Goal: Task Accomplishment & Management: Complete application form

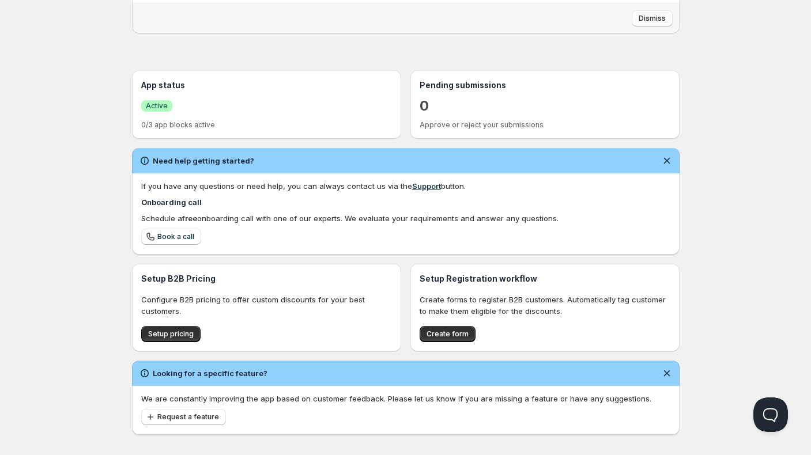
scroll to position [203, 0]
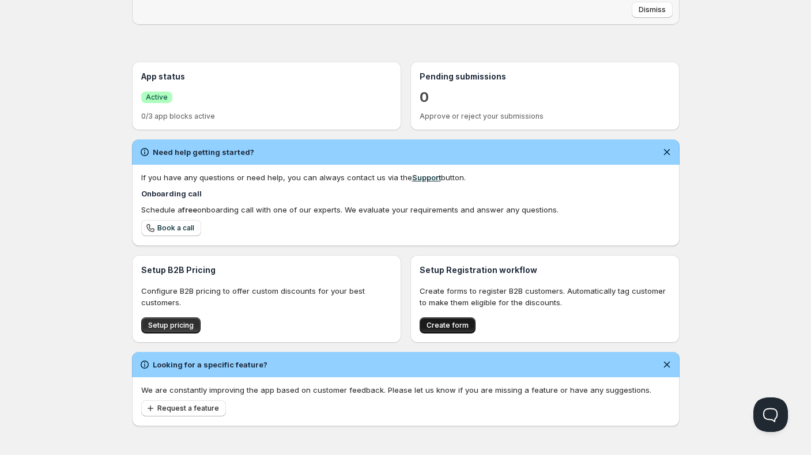
click at [450, 325] on span "Create form" at bounding box center [448, 325] width 42 height 9
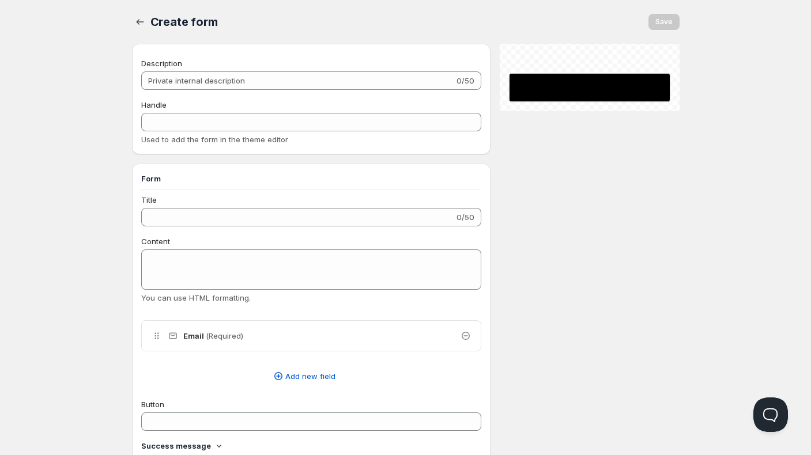
checkbox input "true"
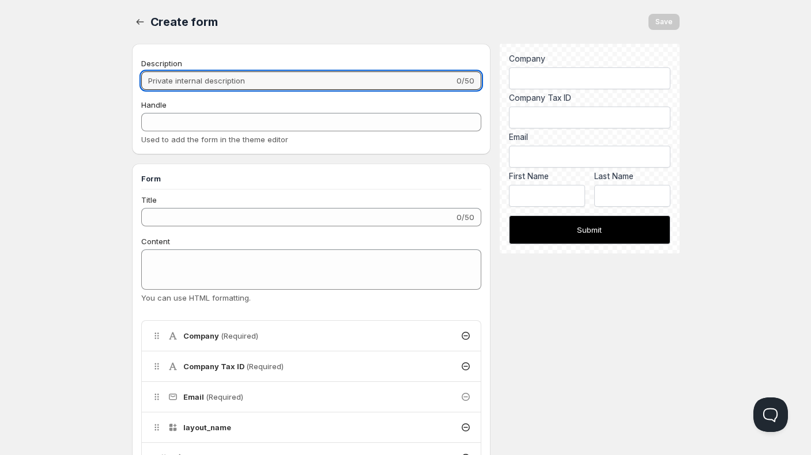
drag, startPoint x: 266, startPoint y: 78, endPoint x: 98, endPoint y: 89, distance: 168.1
type input "B"
type input "b"
type input "Be"
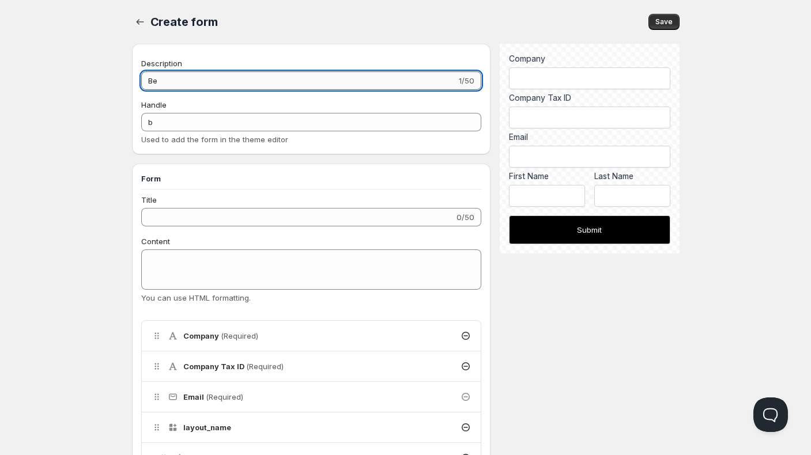
type input "be"
type input "Bec"
type input "bec"
type input "Beco"
type input "beco"
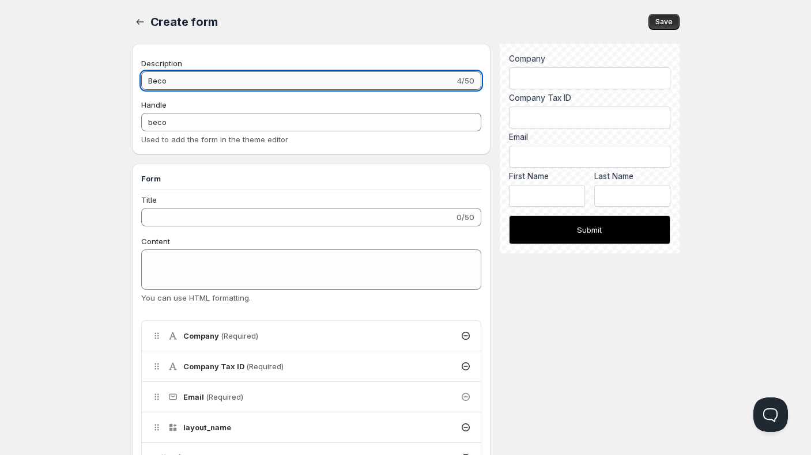
type input "Becom"
type input "becom"
type input "Become"
type input "become"
type input "Become"
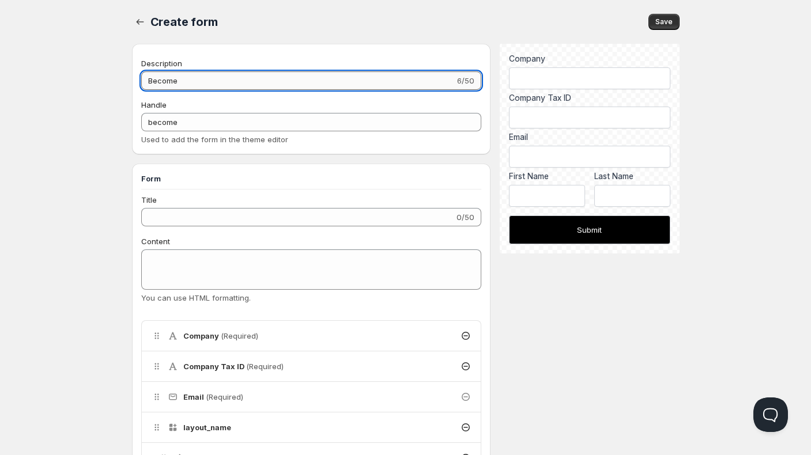
type input "become-"
type input "Become a"
type input "become-a"
type input "Become a"
type input "become-a-"
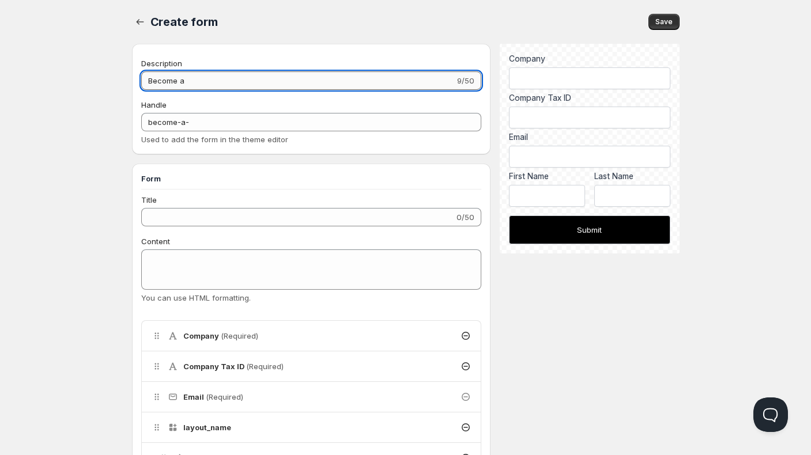
type input "Become a S"
type input "become-a-s"
type input "Become a St"
type input "become-a-st"
type input "Become a Sto"
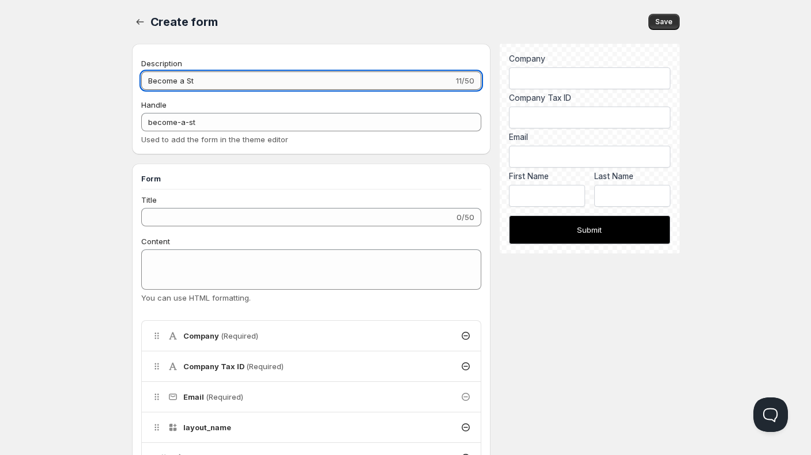
type input "become-a-sto"
type input "Become a Stoc"
type input "become-a-stoc"
type input "Become a Stock"
type input "become-a-stock"
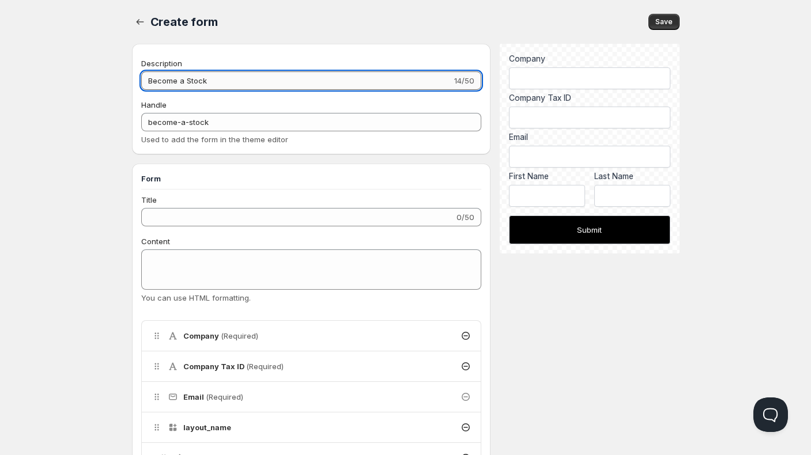
type input "Become a Stocki"
type input "become-a-stocki"
type input "Become a Stockis"
type input "become-a-stockis"
type input "Become a Stockist"
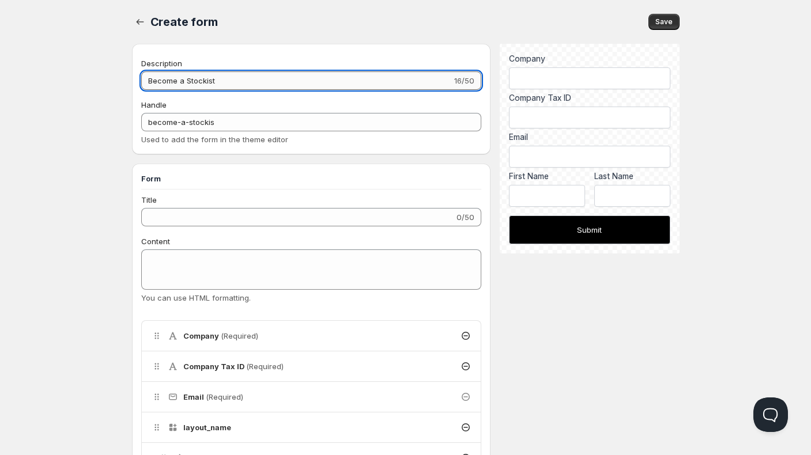
type input "become-a-stockist"
type input "Become a Stockist"
type input "become-a-stockist-"
click at [183, 80] on input "Become a Stockist" at bounding box center [296, 80] width 311 height 18
type input "Become a Stockist"
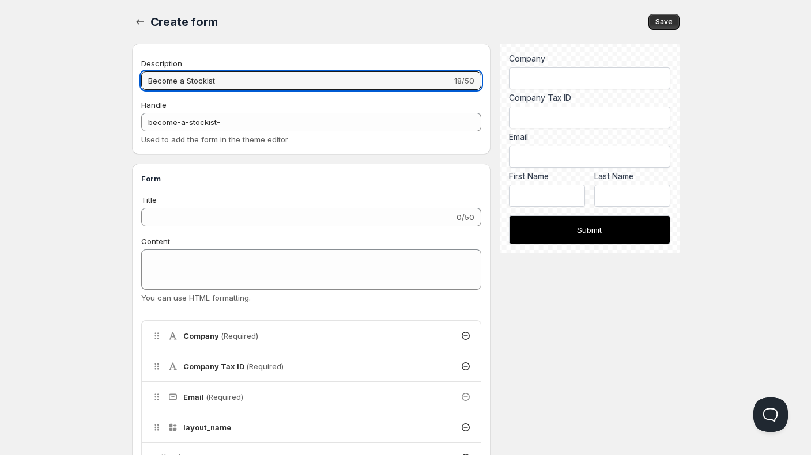
type input "become-a--stockist-"
type input "Become a V Stockist"
type input "become-a-v-stockist-"
type input "Become a Va Stockist"
type input "become-a-va-stockist-"
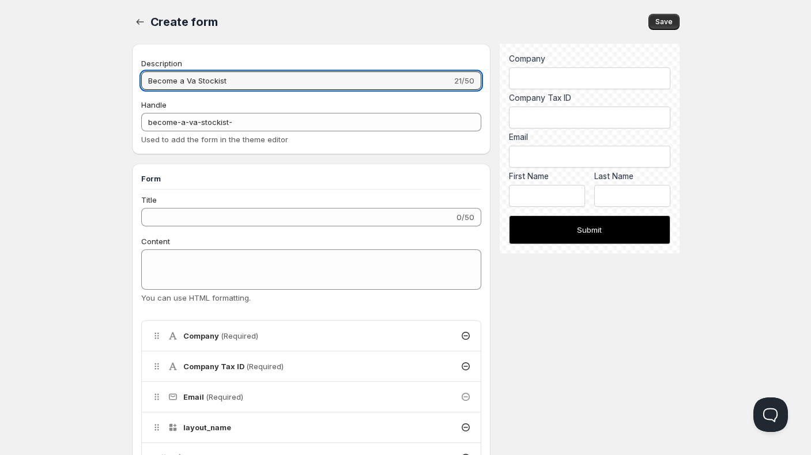
type input "Become a Val Stockist"
type input "become-a-val-stockist-"
type input "Become a Valo Stockist"
type input "become-a-valo-stockist-"
type input "Become a Valor Stockist"
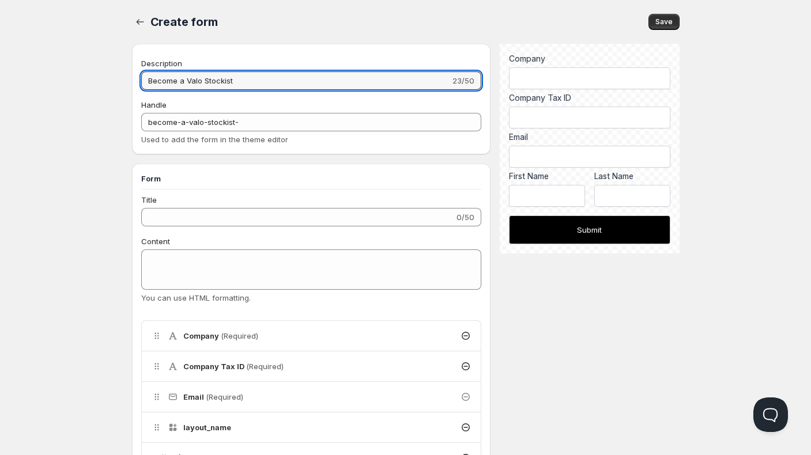
type input "become-a-valor-stockist-"
type input "Become a Valor Stockist"
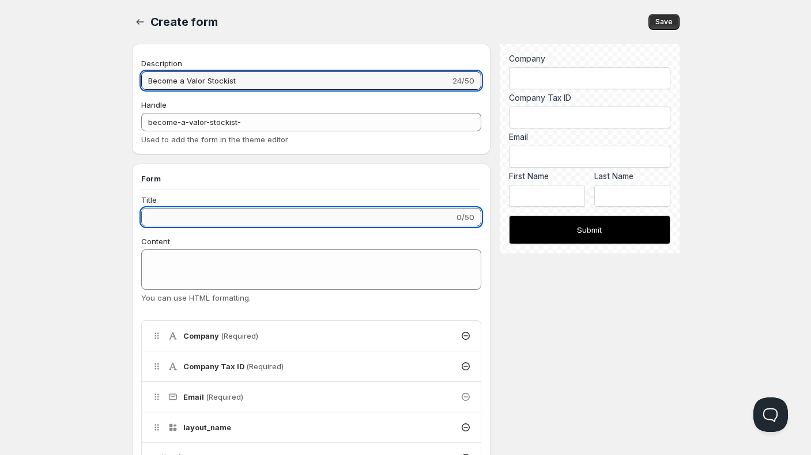
click at [239, 216] on input "Title" at bounding box center [298, 217] width 314 height 18
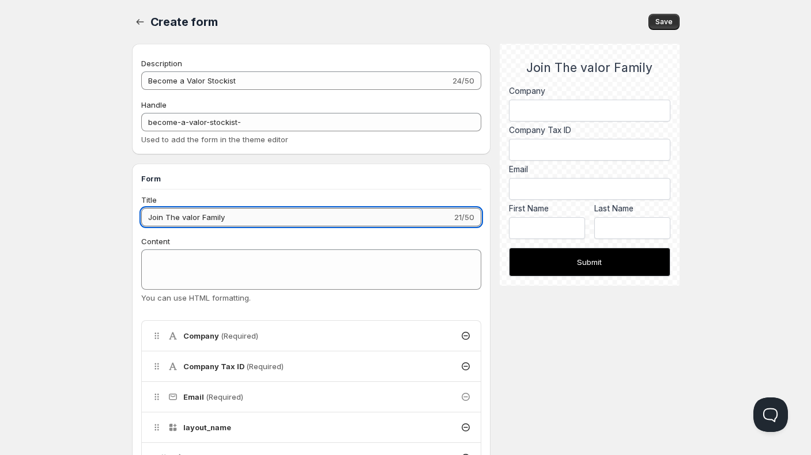
click at [185, 222] on input "Join The valor Family" at bounding box center [296, 217] width 311 height 18
type input "Join The Valor Family"
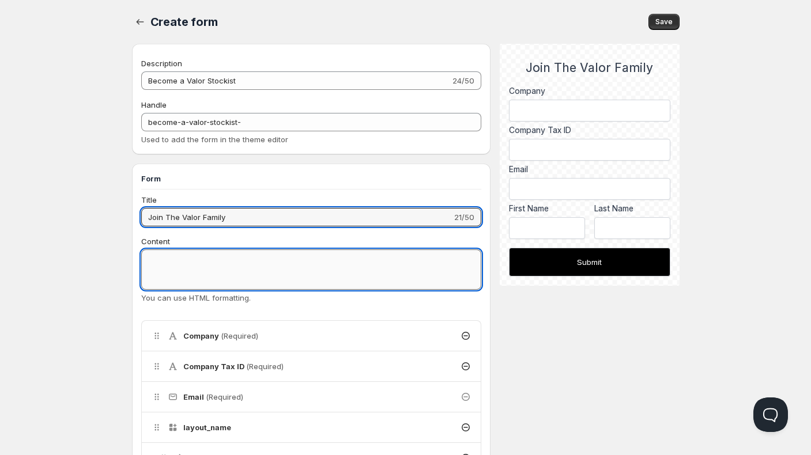
click at [236, 258] on textarea "Content" at bounding box center [311, 270] width 341 height 40
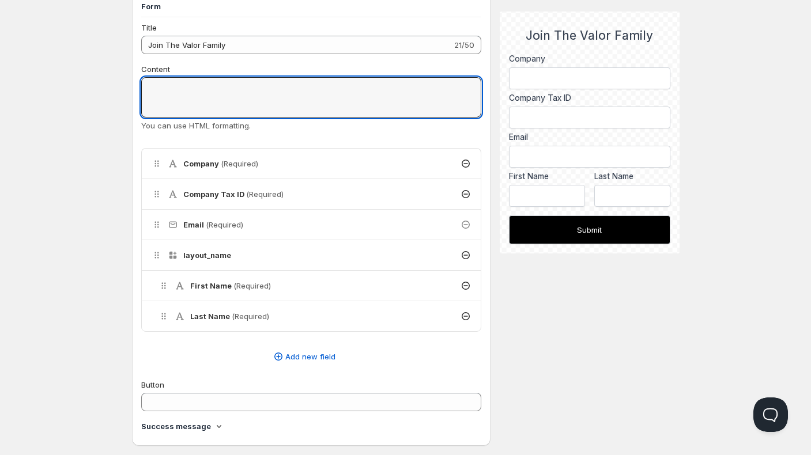
scroll to position [173, 0]
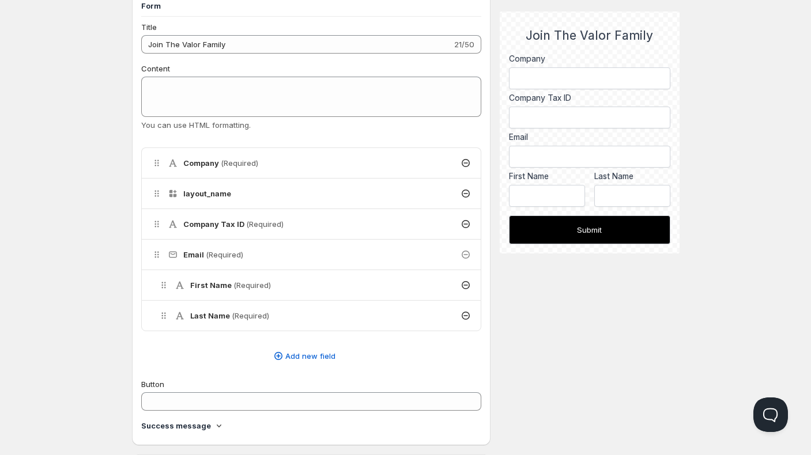
drag, startPoint x: 159, startPoint y: 282, endPoint x: 159, endPoint y: 181, distance: 101.4
click at [159, 181] on li "layout_name" at bounding box center [311, 193] width 341 height 31
drag, startPoint x: 162, startPoint y: 252, endPoint x: 162, endPoint y: 217, distance: 34.6
click at [162, 217] on li "Last Name (Required)" at bounding box center [311, 224] width 341 height 31
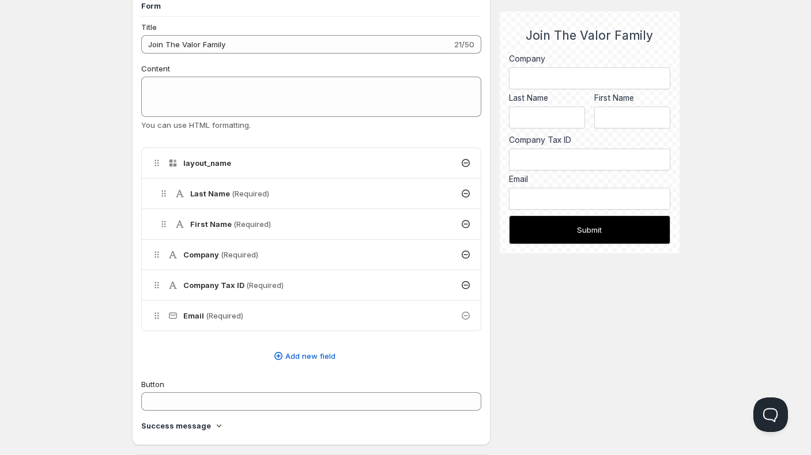
drag, startPoint x: 158, startPoint y: 159, endPoint x: 150, endPoint y: 270, distance: 111.5
click at [158, 160] on icon at bounding box center [158, 161] width 2 height 2
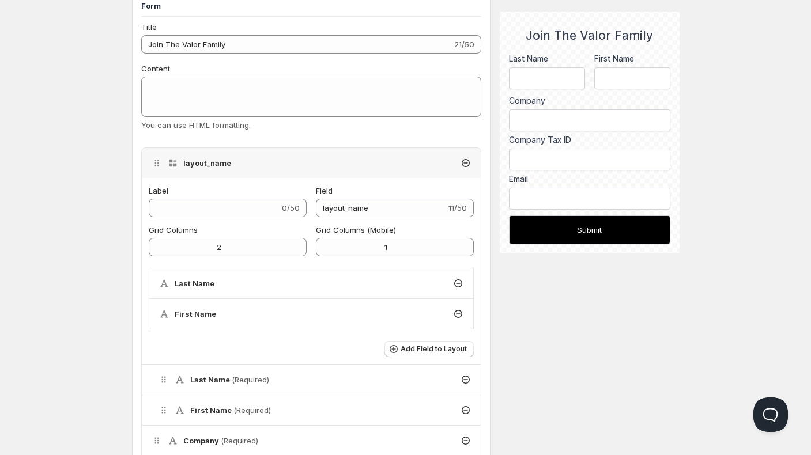
click at [158, 160] on icon at bounding box center [158, 161] width 2 height 2
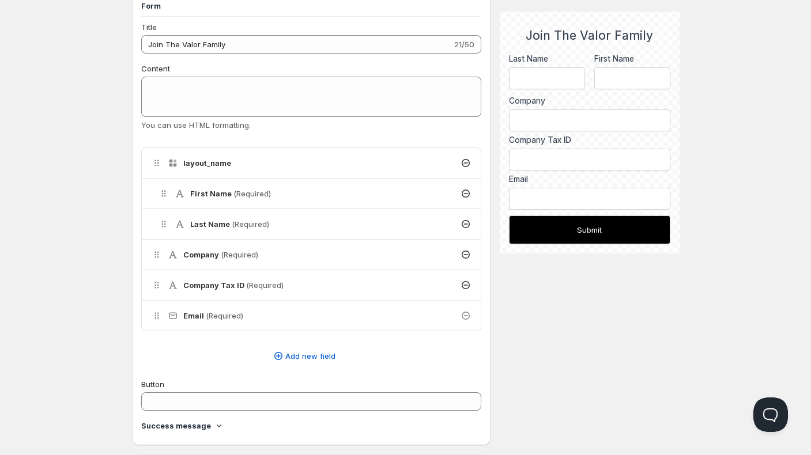
drag, startPoint x: 164, startPoint y: 223, endPoint x: 166, endPoint y: 199, distance: 24.3
click at [166, 199] on li "First Name (Required)" at bounding box center [311, 193] width 341 height 31
click at [463, 284] on icon at bounding box center [466, 285] width 8 height 8
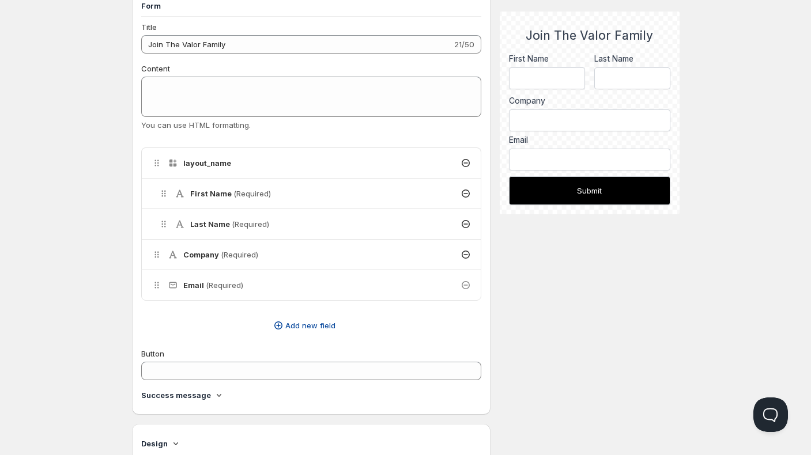
click at [295, 324] on span "Add new field" at bounding box center [310, 326] width 50 height 12
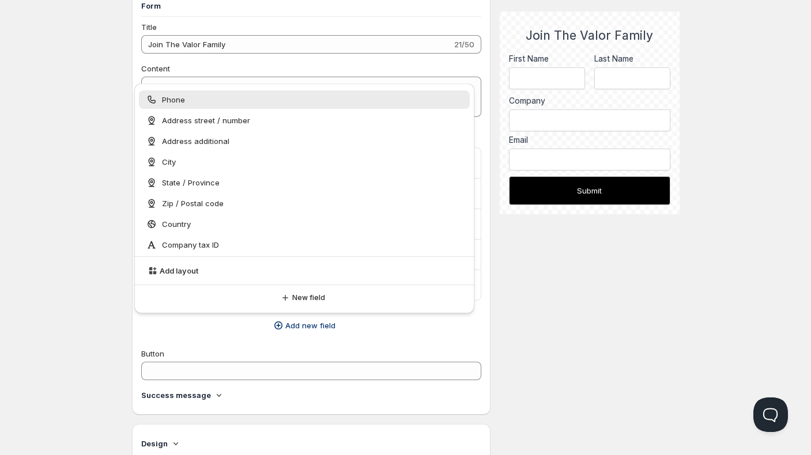
click at [186, 99] on div "Phone" at bounding box center [305, 100] width 318 height 12
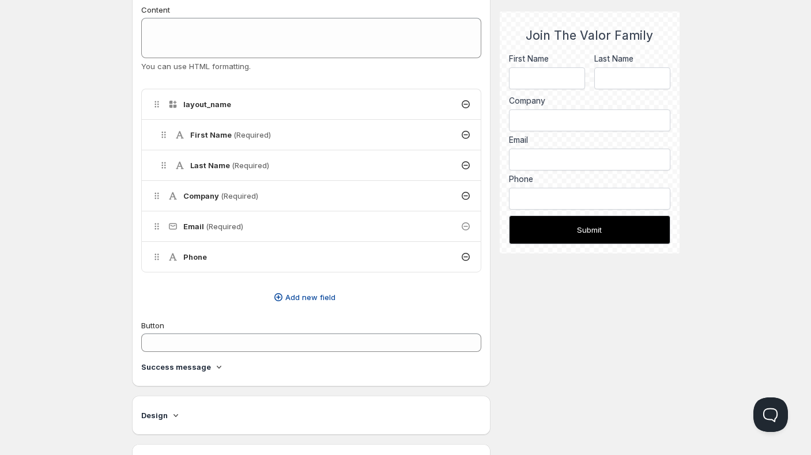
scroll to position [288, 0]
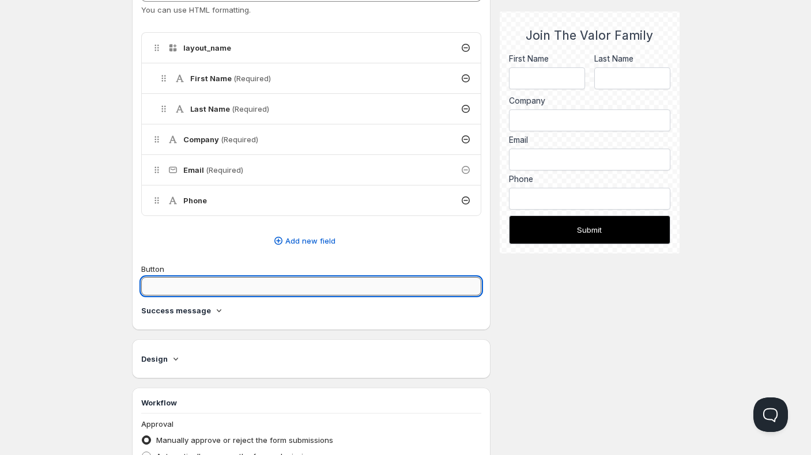
click at [329, 280] on input "Button" at bounding box center [311, 286] width 341 height 18
type input "v"
type input "SUBMIT"
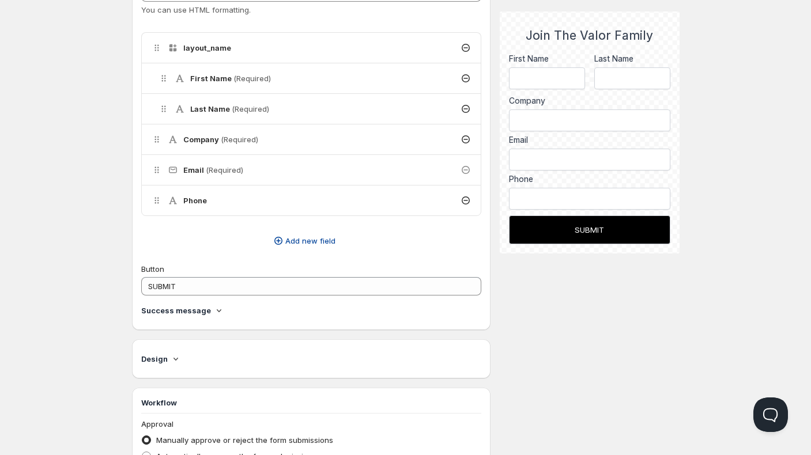
click at [283, 236] on icon "button" at bounding box center [279, 241] width 12 height 12
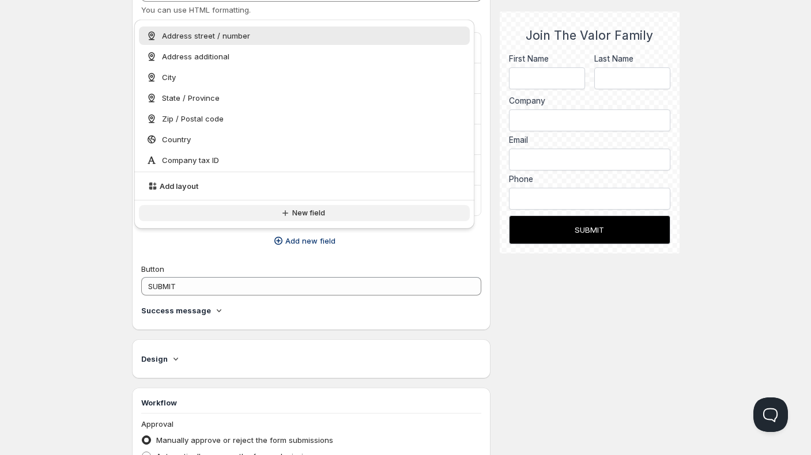
click at [305, 213] on span "New field" at bounding box center [308, 213] width 33 height 9
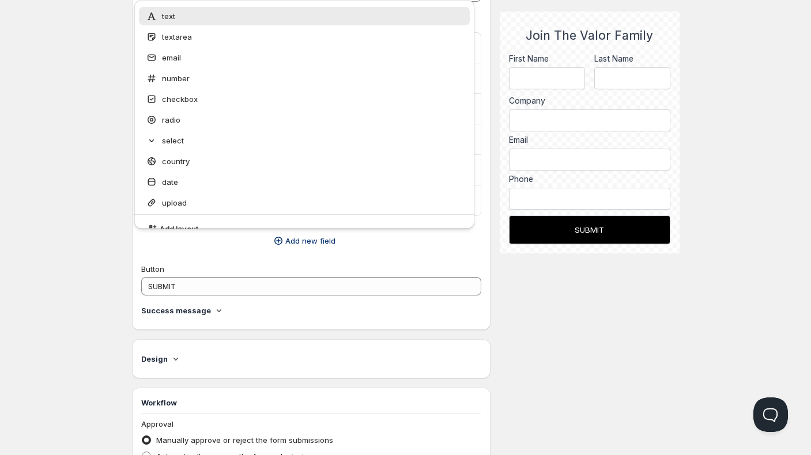
click at [163, 16] on span "text" at bounding box center [168, 16] width 13 height 12
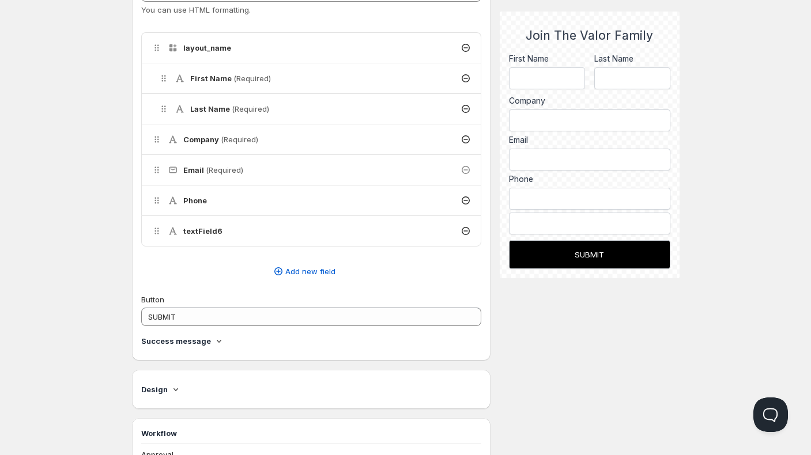
click at [216, 233] on h4 "textField6" at bounding box center [202, 231] width 39 height 12
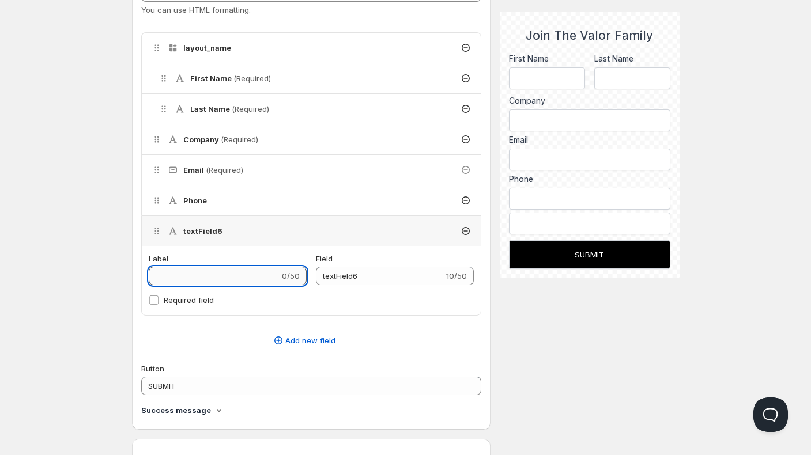
click at [191, 276] on input "Label" at bounding box center [214, 276] width 131 height 18
type input "B"
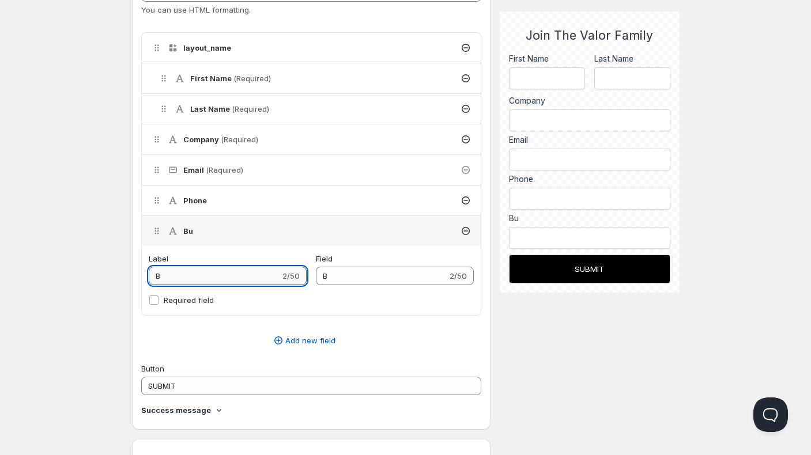
type input "Bu"
type input "Bus"
type input "Busi"
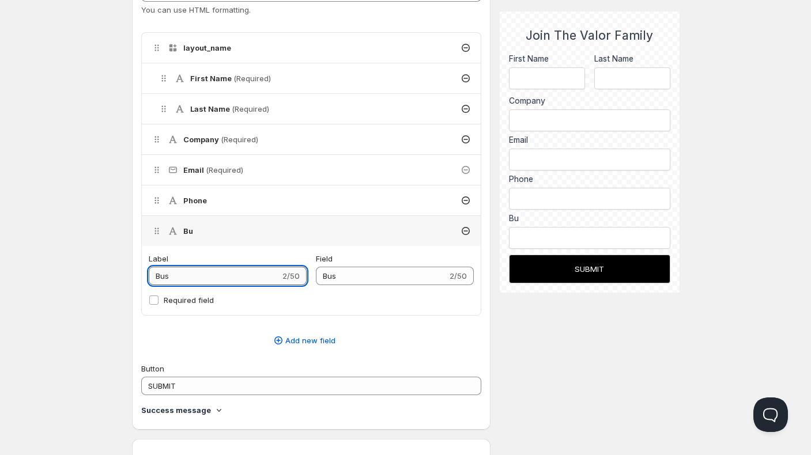
type input "Busi"
type input "Busin"
type input "Busine"
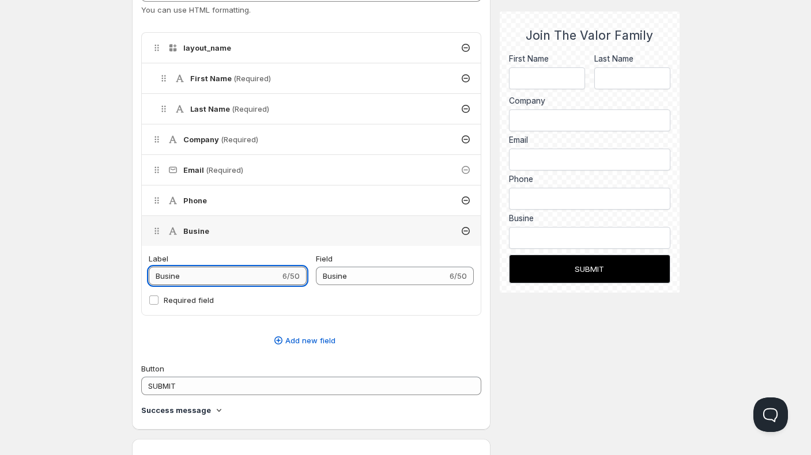
type input "Busines"
type input "Business"
type input "Business y"
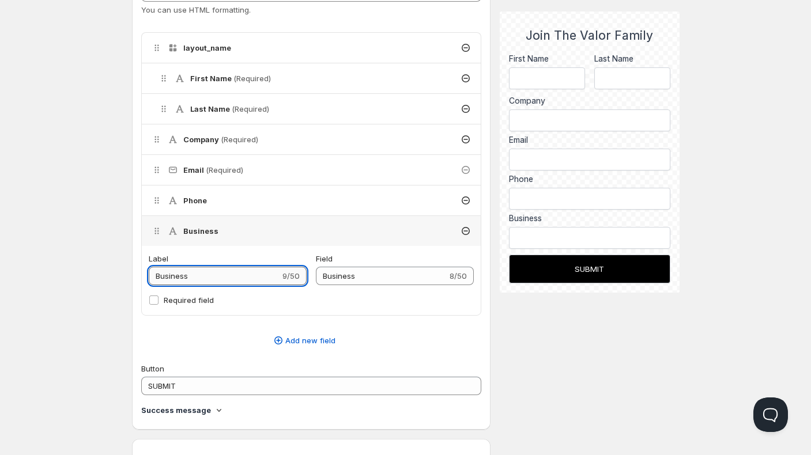
type input "Business_y"
type input "Business"
type input "Business T"
type input "Business_T"
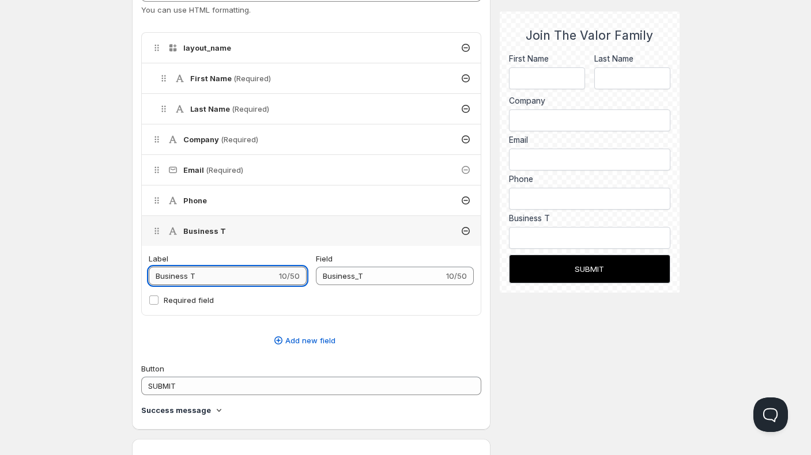
type input "Business Ty"
type input "Business_Ty"
type input "Business Typ"
type input "Business_Typ"
type input "Business Type"
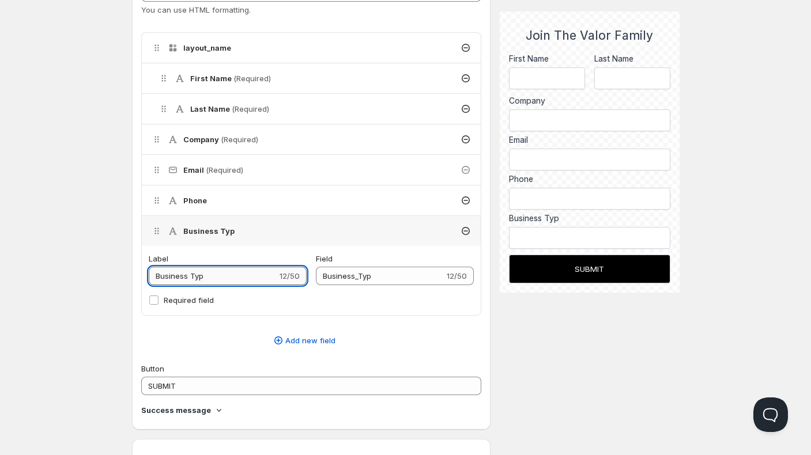
type input "Business_Type"
type input "Business Type"
click at [295, 298] on label "Required field" at bounding box center [312, 300] width 326 height 16
click at [159, 298] on input "Required field" at bounding box center [153, 300] width 9 height 9
checkbox input "true"
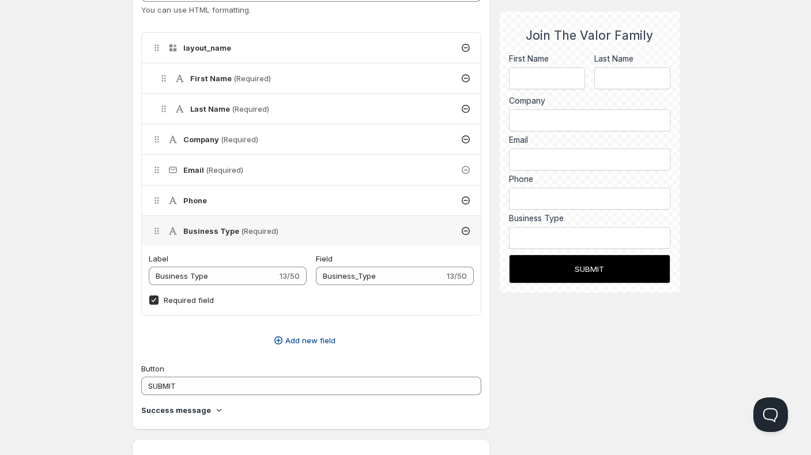
click at [384, 336] on button "Add new field" at bounding box center [304, 340] width 341 height 18
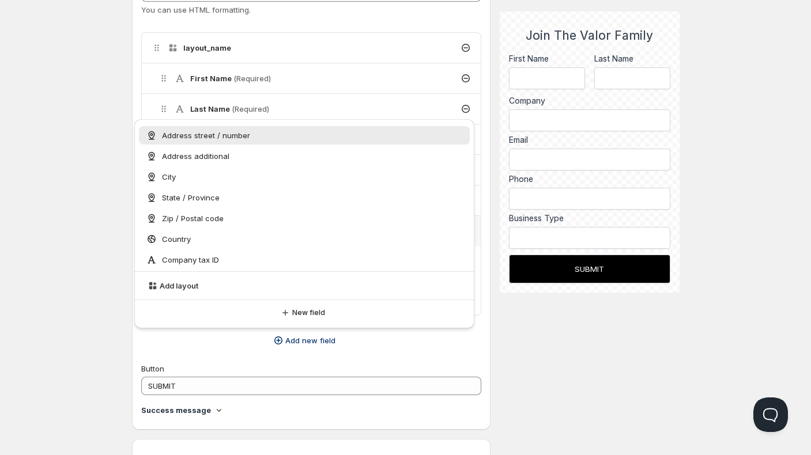
click at [374, 346] on button "Add new field" at bounding box center [304, 340] width 341 height 18
click at [182, 355] on div "Title Join The Valor Family 21/50 Content You can use HTML formatting. Delete C…" at bounding box center [311, 163] width 341 height 515
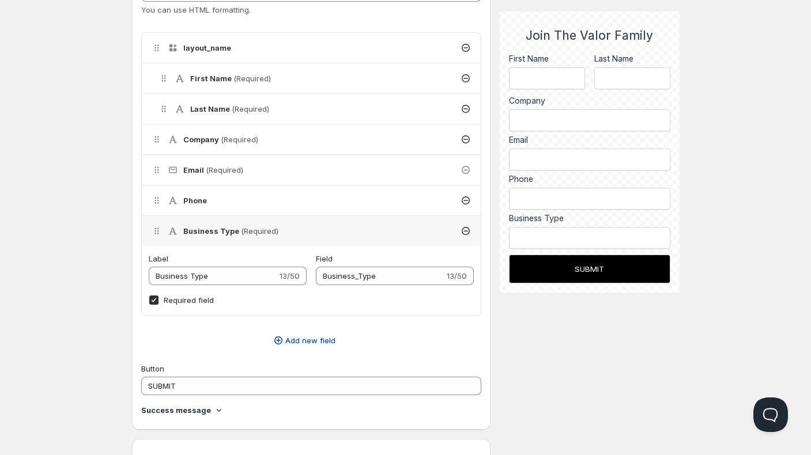
click at [309, 341] on span "Add new field" at bounding box center [310, 341] width 50 height 12
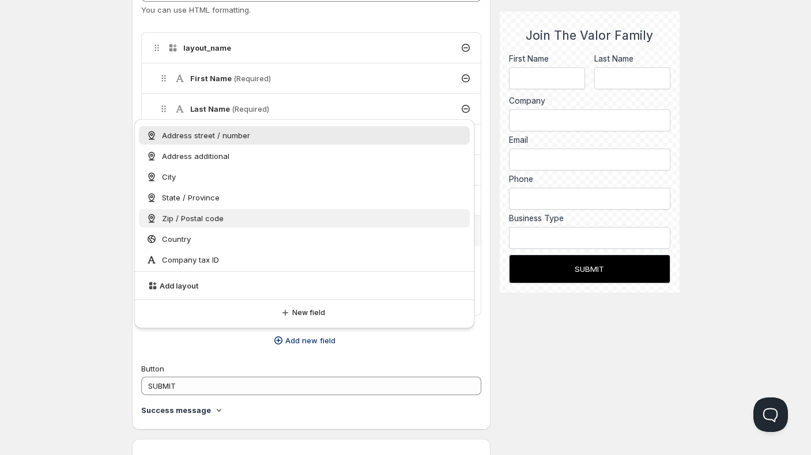
click at [207, 217] on span "Zip / Postal code" at bounding box center [193, 219] width 62 height 12
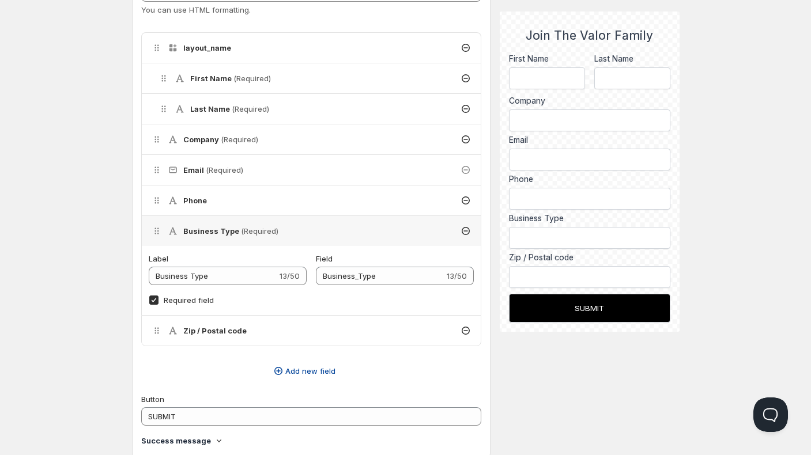
click at [361, 374] on button "Add new field" at bounding box center [304, 371] width 341 height 18
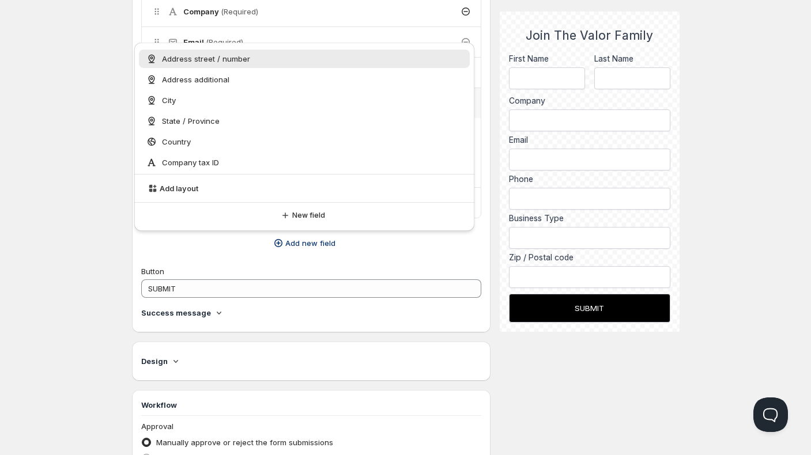
scroll to position [403, 0]
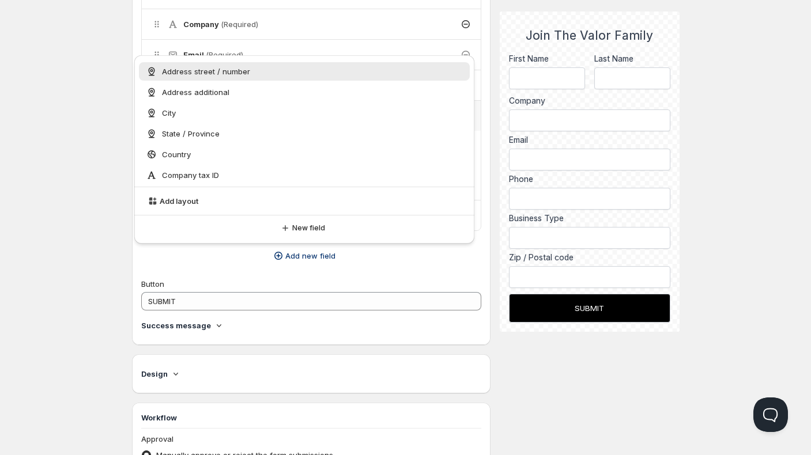
click at [532, 311] on button "SUBMIT" at bounding box center [589, 308] width 161 height 29
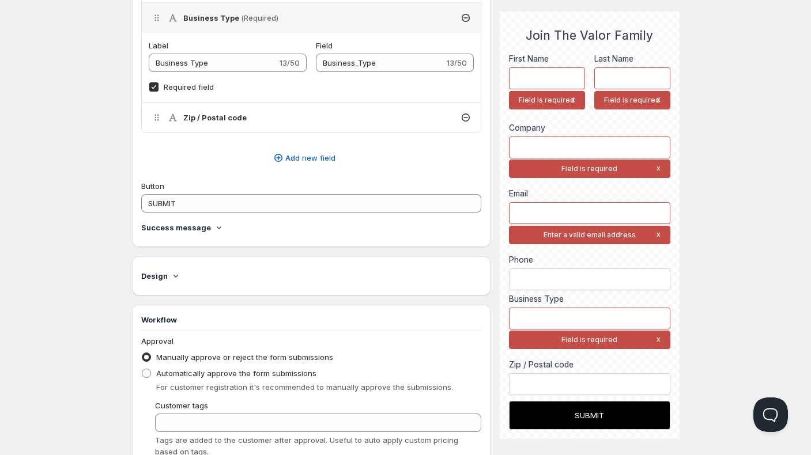
scroll to position [519, 0]
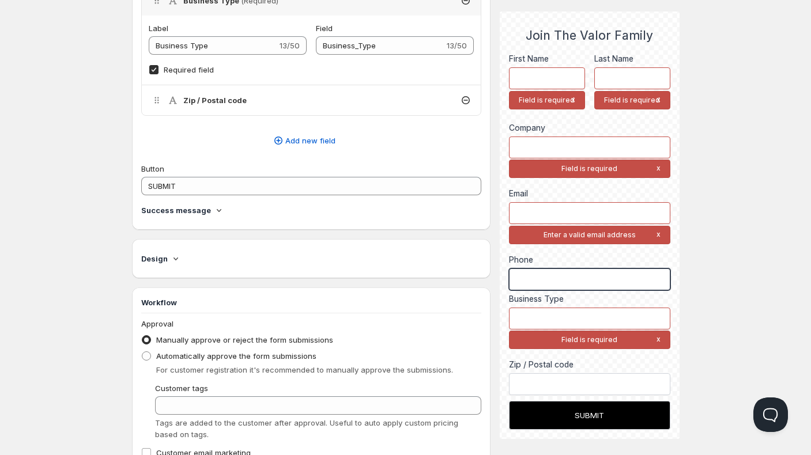
click at [548, 274] on input "Phone" at bounding box center [589, 280] width 161 height 22
click at [550, 252] on div "First Name Field is required Last Name" at bounding box center [589, 225] width 161 height 345
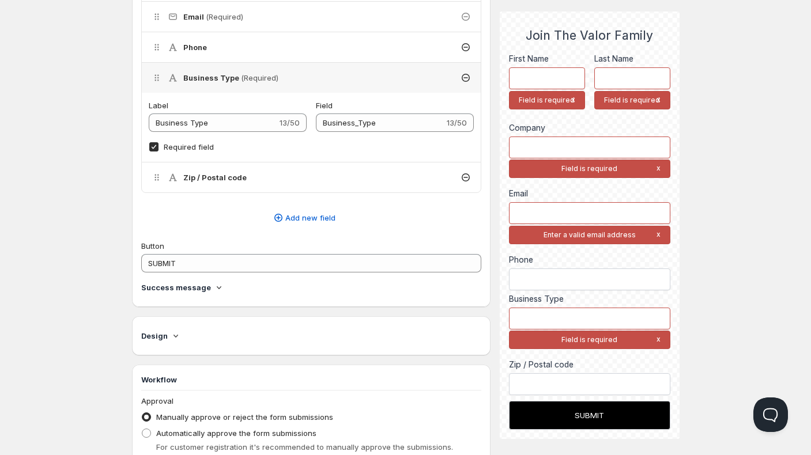
scroll to position [346, 0]
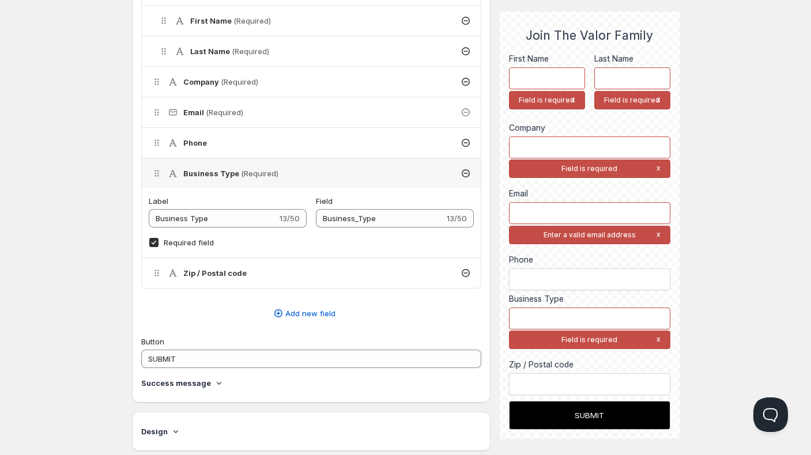
click at [222, 145] on div "Phone" at bounding box center [311, 143] width 339 height 30
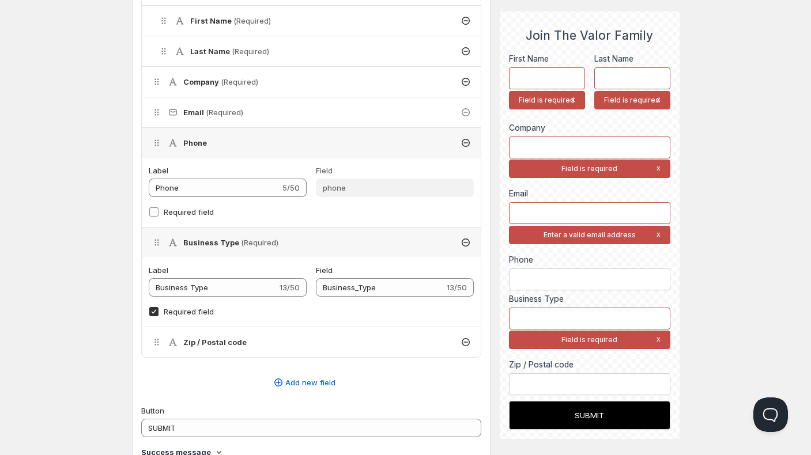
click at [149, 212] on input "Required field" at bounding box center [153, 212] width 9 height 9
checkbox input "true"
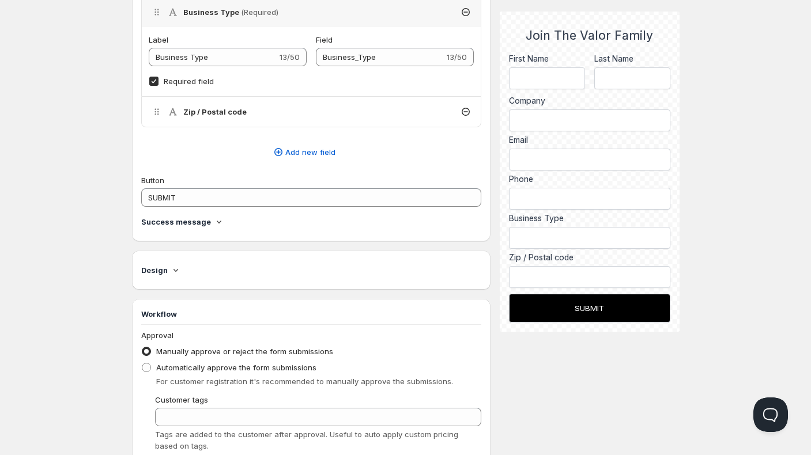
scroll to position [519, 0]
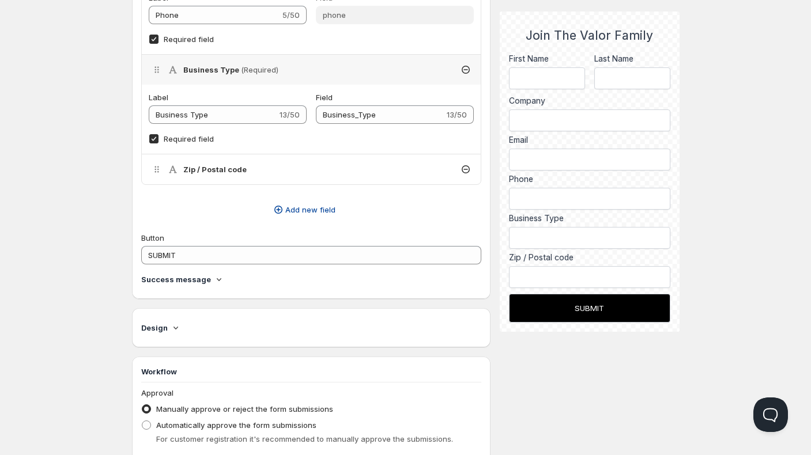
click at [305, 208] on span "Add new field" at bounding box center [310, 210] width 50 height 12
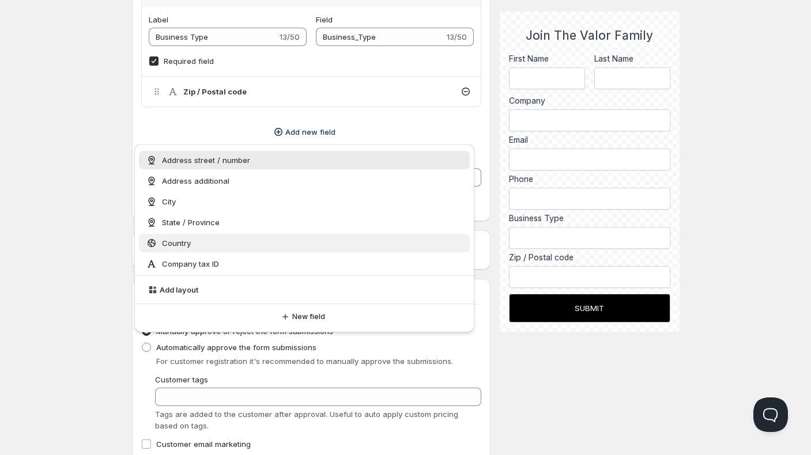
scroll to position [576, 0]
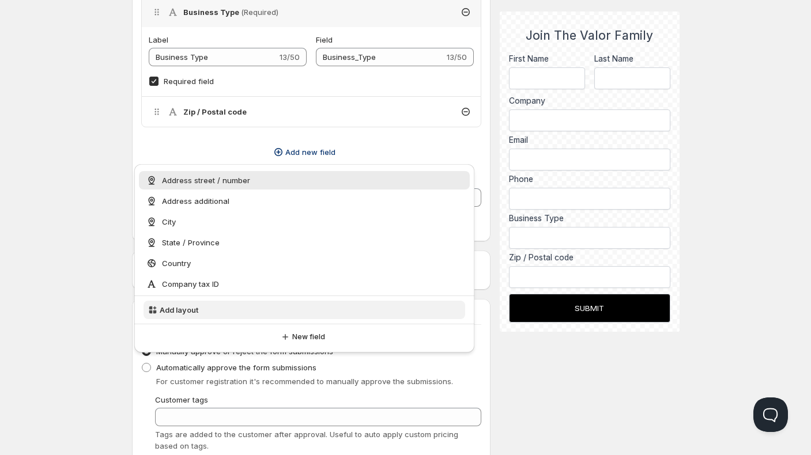
click at [198, 308] on button "Add layout" at bounding box center [305, 310] width 322 height 18
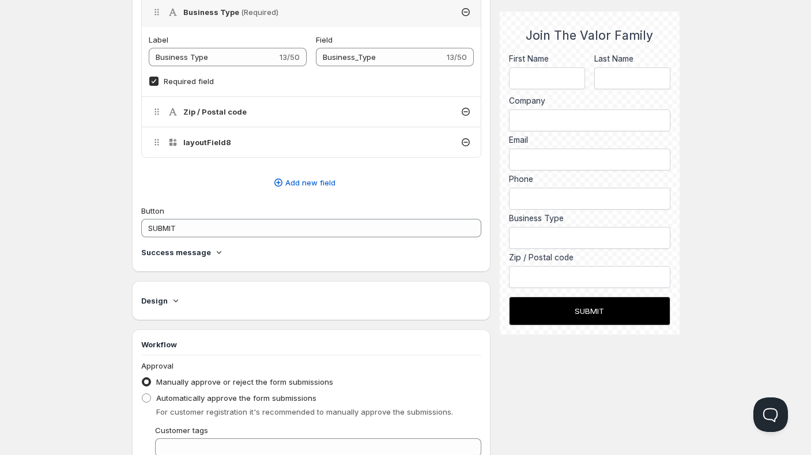
click at [210, 141] on h4 "layoutField8" at bounding box center [207, 143] width 48 height 12
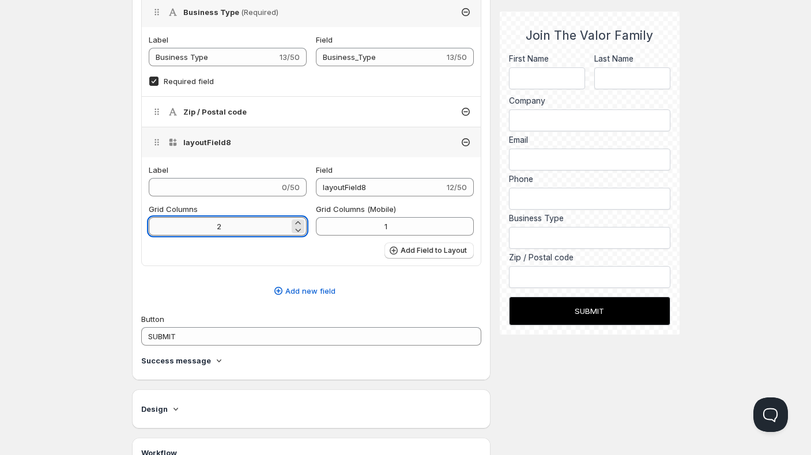
drag, startPoint x: 262, startPoint y: 229, endPoint x: 165, endPoint y: 228, distance: 96.8
click at [165, 228] on input "2" at bounding box center [219, 226] width 141 height 18
type input "1"
click at [173, 276] on div "Delete Cancel Are you sure you want to delete ? layout_name First Name (Require…" at bounding box center [311, 21] width 341 height 568
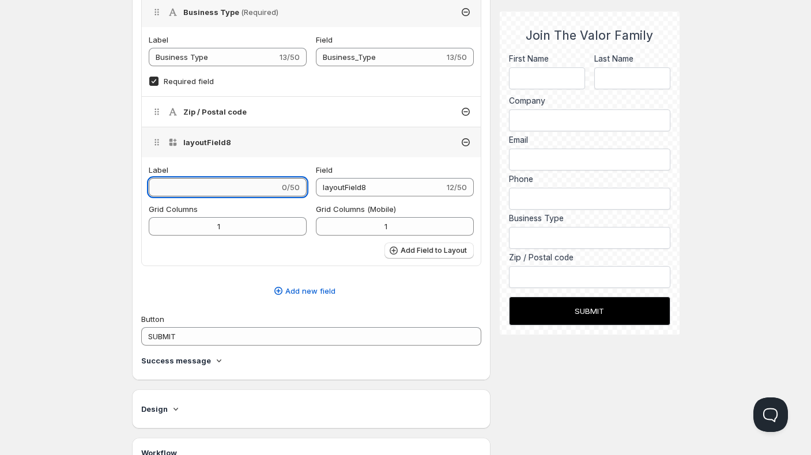
click at [208, 185] on input "Label" at bounding box center [214, 187] width 131 height 18
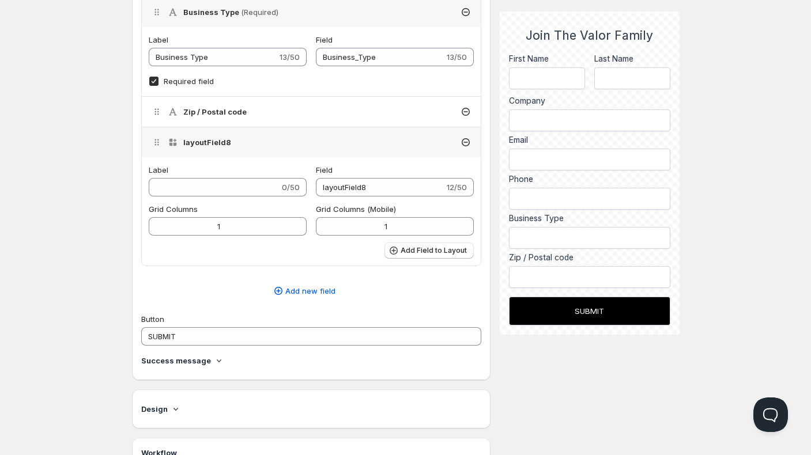
click at [468, 141] on icon at bounding box center [466, 143] width 12 height 12
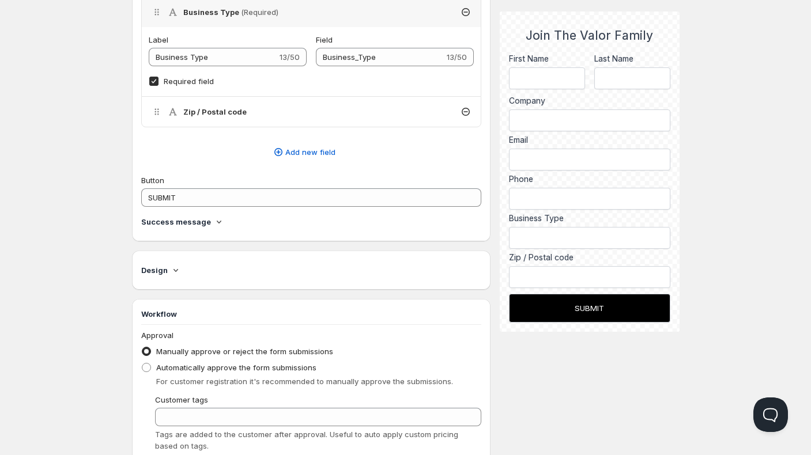
click at [411, 247] on div "Description Become a Valor Stockist 24/50 Handle become-a-valor-stockist- Used …" at bounding box center [311, 15] width 359 height 1097
click at [174, 271] on icon at bounding box center [175, 270] width 5 height 3
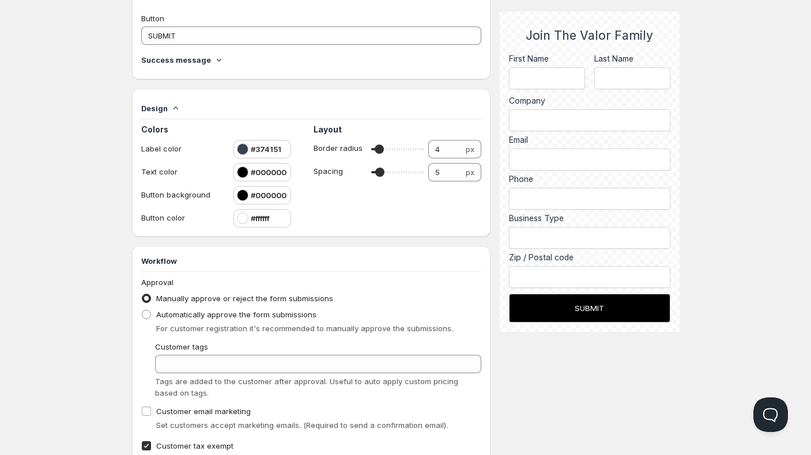
scroll to position [749, 0]
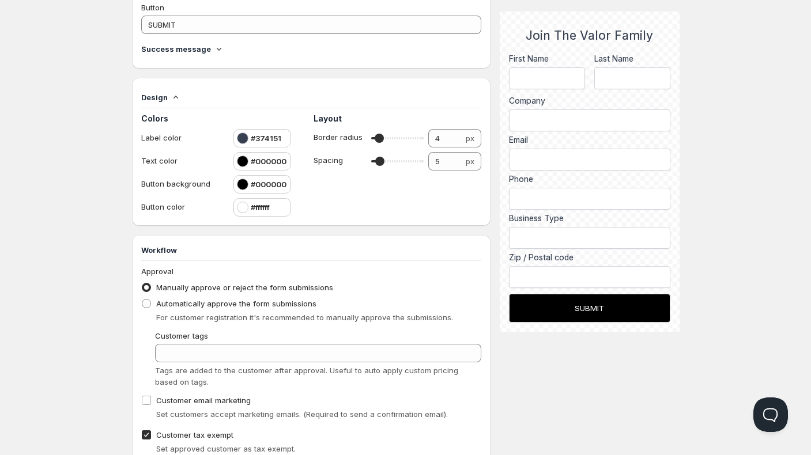
click at [244, 183] on div at bounding box center [243, 185] width 12 height 12
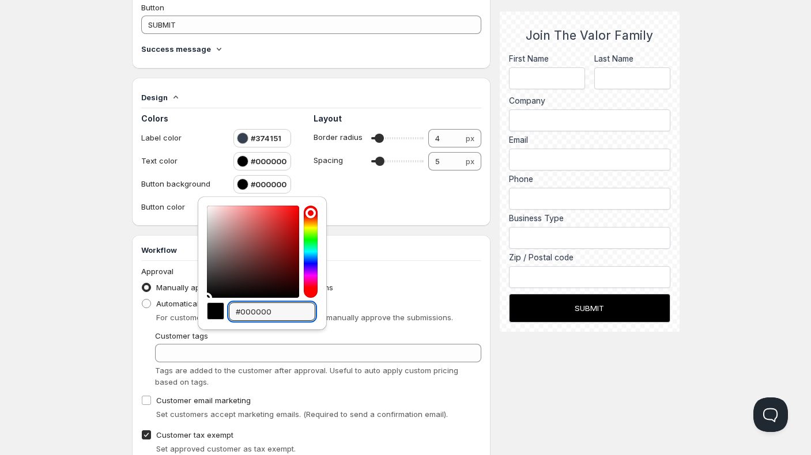
drag, startPoint x: 286, startPoint y: 311, endPoint x: 218, endPoint y: 311, distance: 68.6
click at [218, 311] on div "#000000" at bounding box center [262, 312] width 110 height 18
paste input "7a98ab"
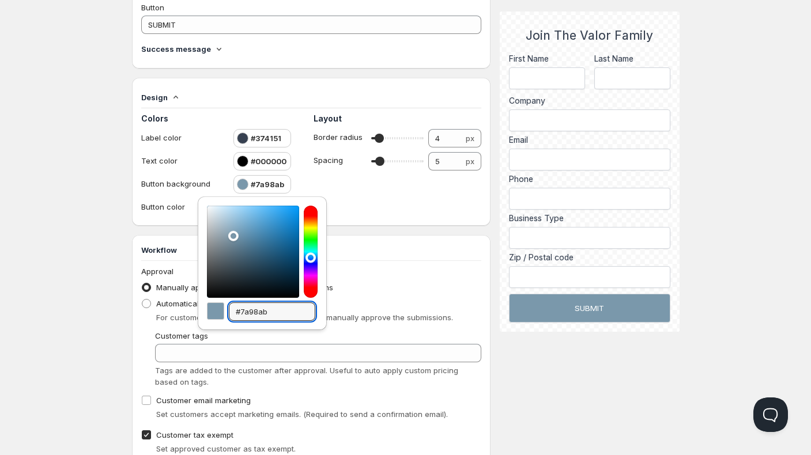
type input "#7a98ab"
click at [378, 283] on div "Manually approve or reject the form submissions" at bounding box center [311, 288] width 341 height 16
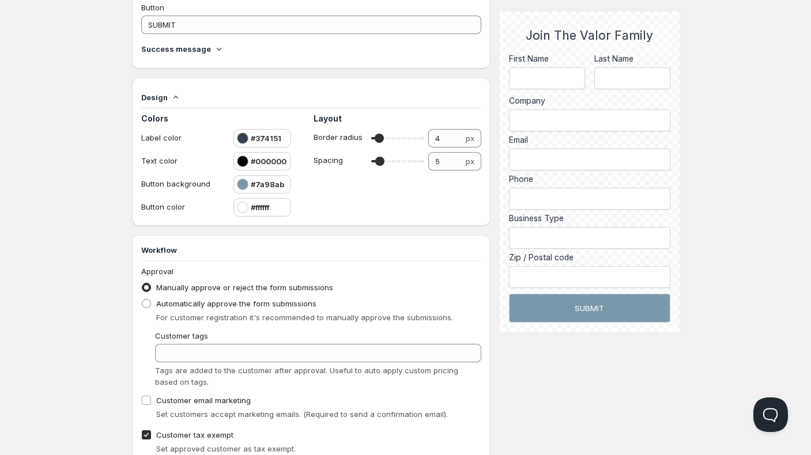
click at [266, 134] on h4 "#374151" at bounding box center [266, 139] width 31 height 12
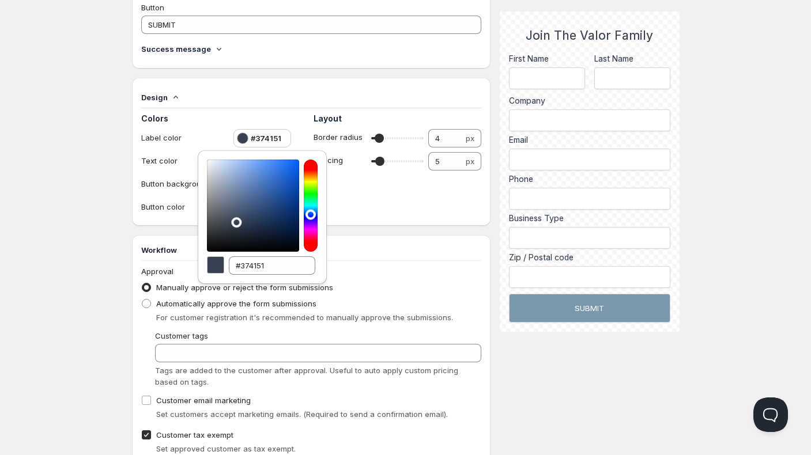
click at [266, 134] on h4 "#374151" at bounding box center [266, 139] width 31 height 12
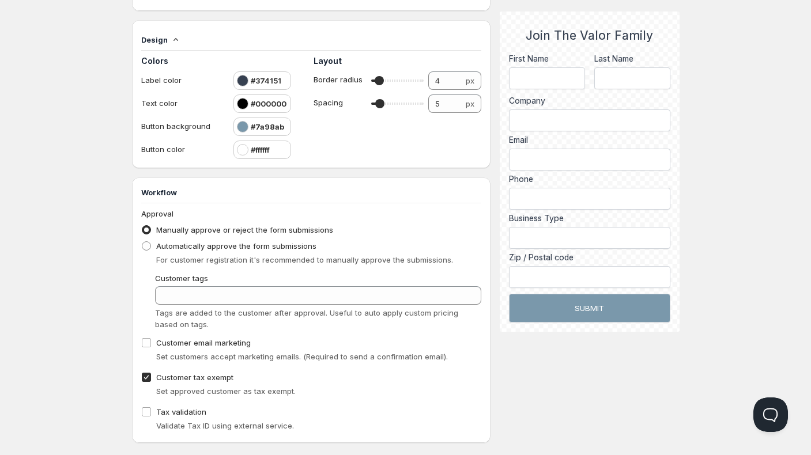
scroll to position [824, 0]
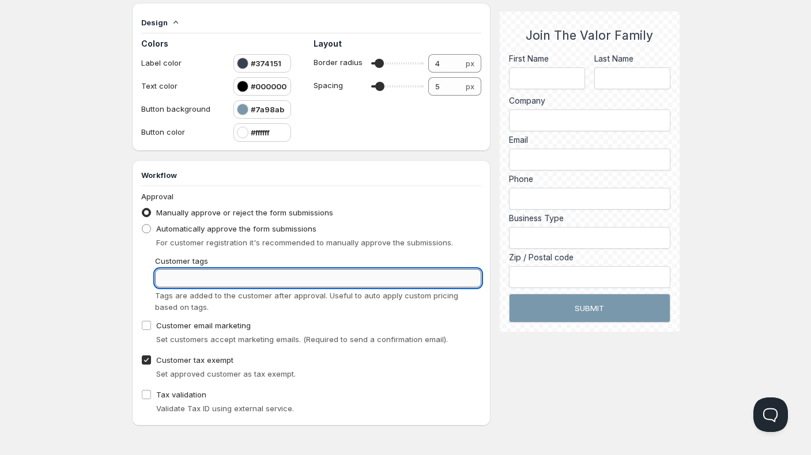
click at [236, 281] on input "Customer tags" at bounding box center [318, 278] width 327 height 18
type input "Prospect"
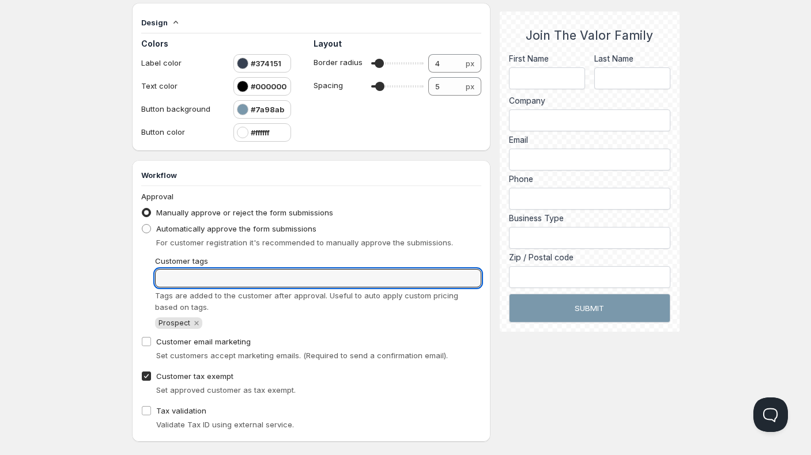
scroll to position [840, 0]
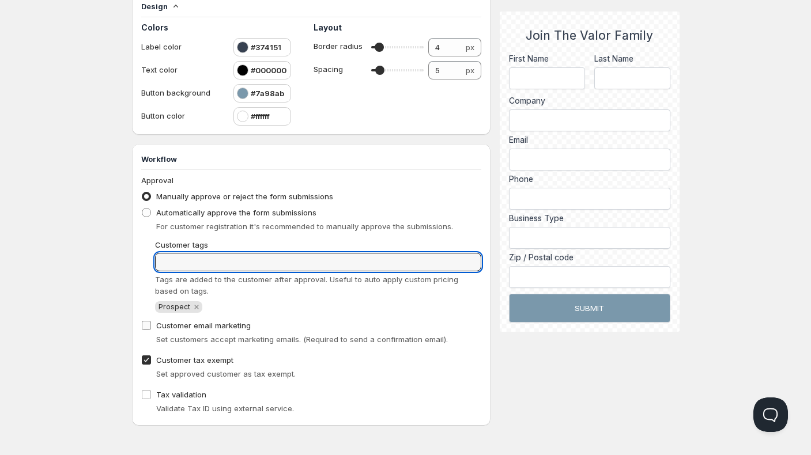
click at [144, 326] on input "Customer email marketing" at bounding box center [146, 325] width 9 height 9
checkbox input "true"
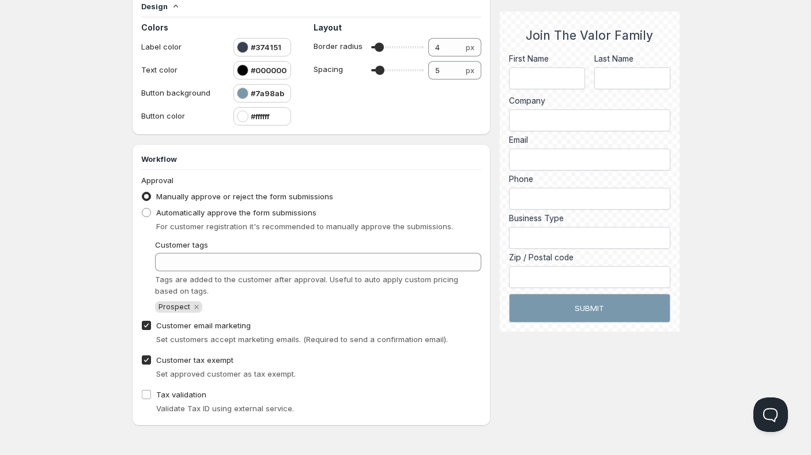
click at [145, 358] on input "Customer tax exempt" at bounding box center [146, 360] width 9 height 9
checkbox input "false"
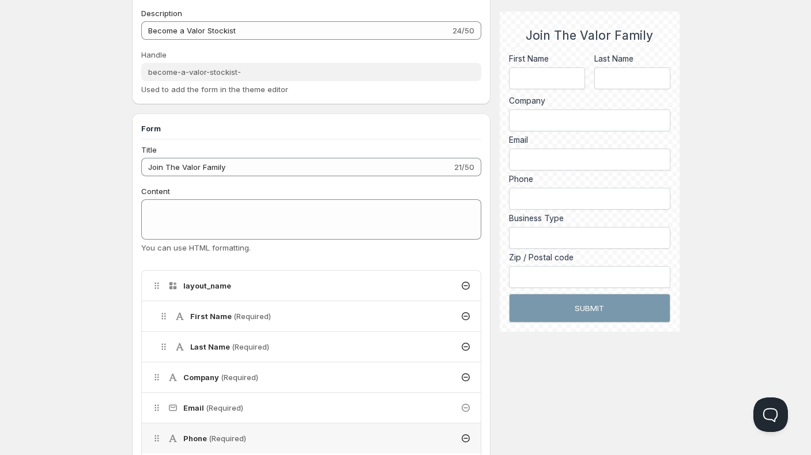
scroll to position [0, 0]
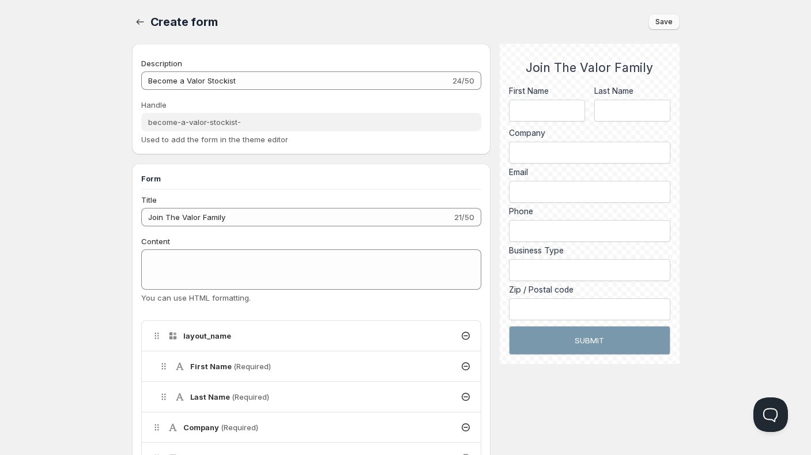
click at [659, 24] on span "Save" at bounding box center [663, 21] width 17 height 9
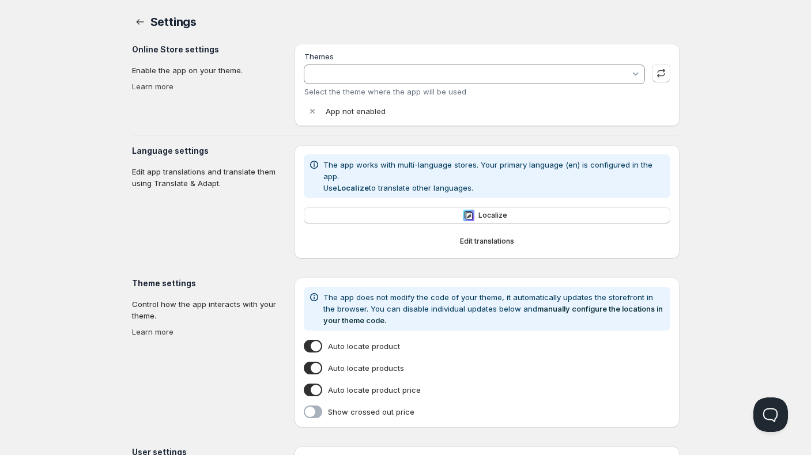
type input "Showcase"
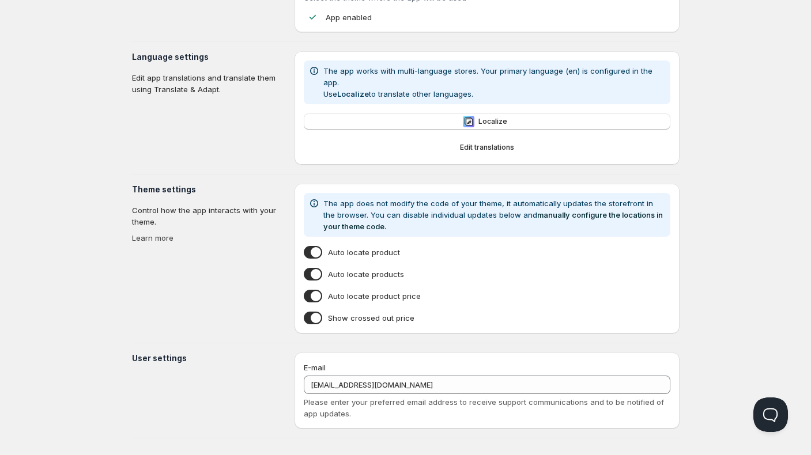
scroll to position [95, 0]
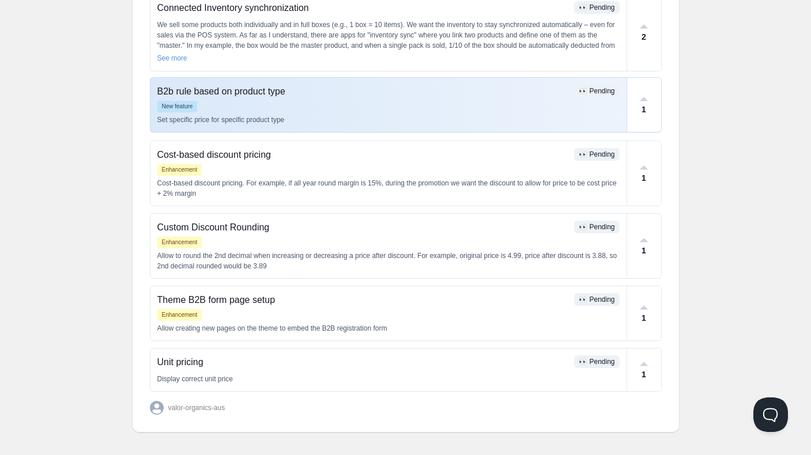
scroll to position [304, 0]
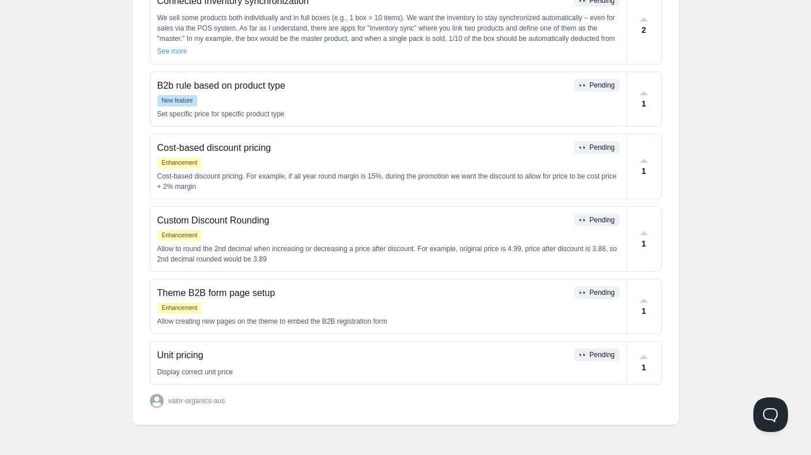
scroll to position [1, 0]
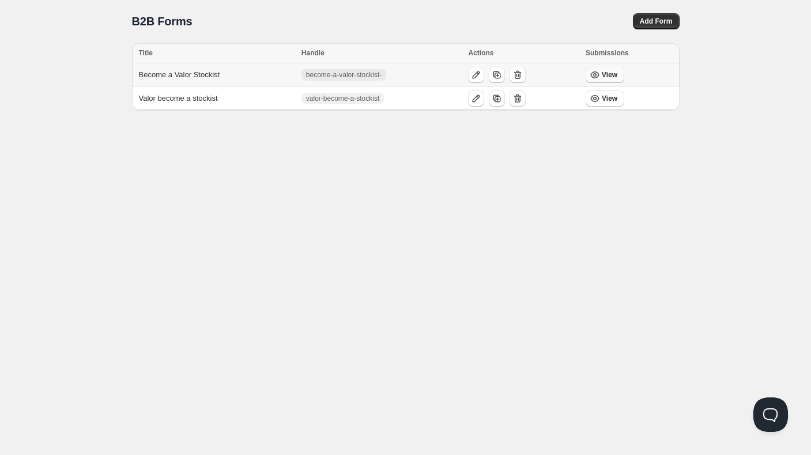
click at [613, 75] on span "View" at bounding box center [610, 74] width 16 height 9
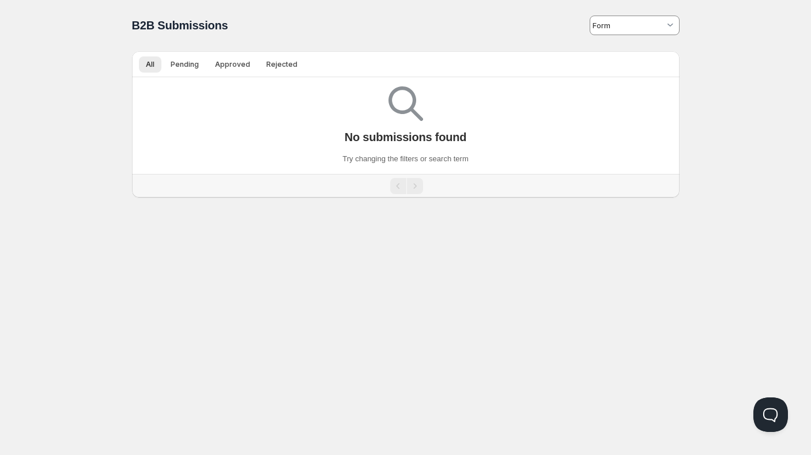
type input "become-a-valor-stockist-"
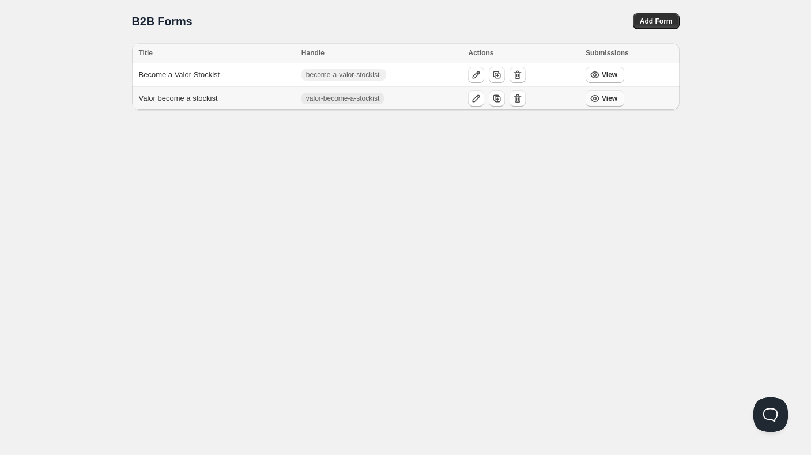
click at [598, 95] on icon "button" at bounding box center [595, 99] width 12 height 12
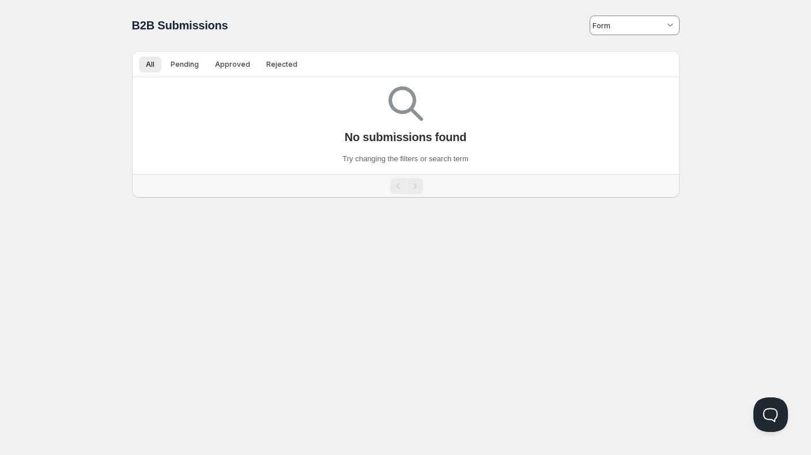
type input "valor-become-a-stockist"
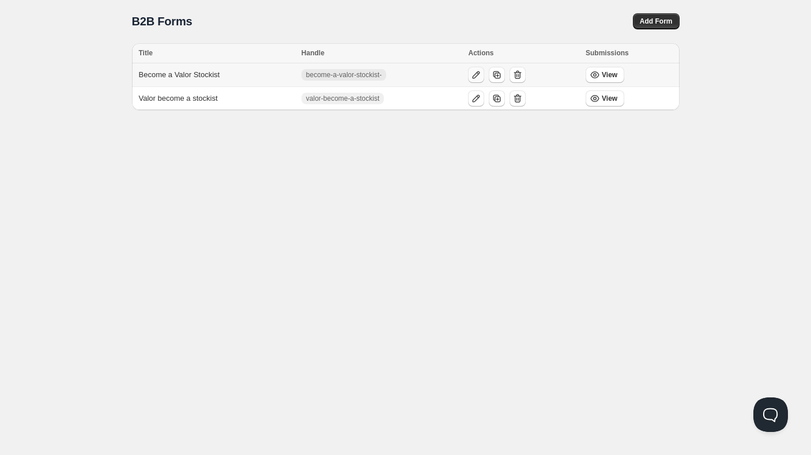
click at [481, 71] on icon "button" at bounding box center [476, 75] width 12 height 12
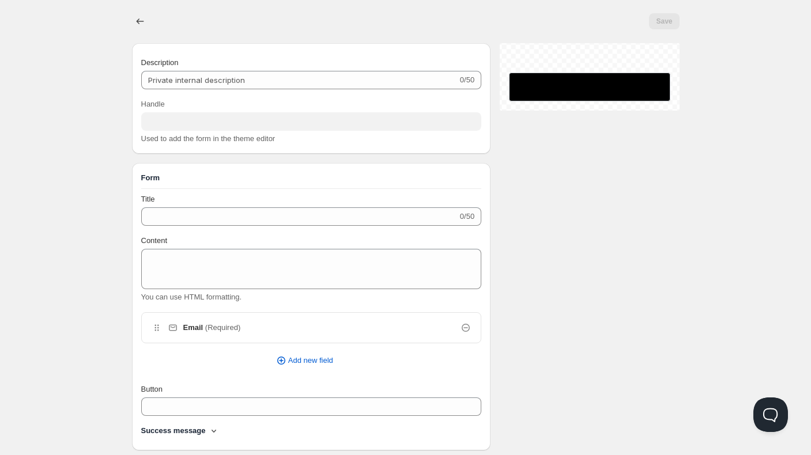
type input "Become a Valor Stockist"
type input "become-a-valor-stockist-"
type input "Join The Valor Family"
type input "SUBMIT"
radio input "true"
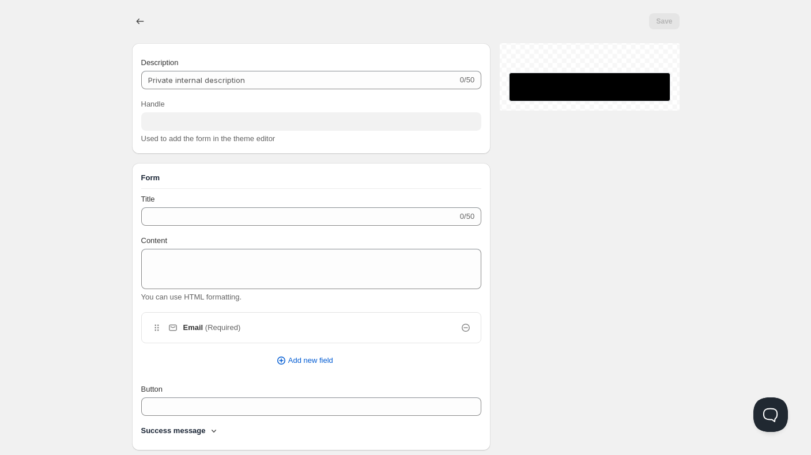
checkbox input "true"
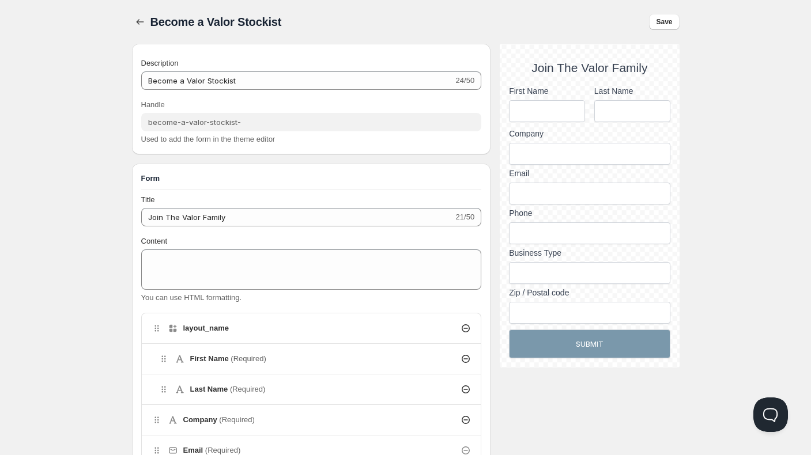
click at [316, 13] on div "Become a Valor Stockist . This page is ready Become a Valor Stockist Save" at bounding box center [406, 22] width 548 height 44
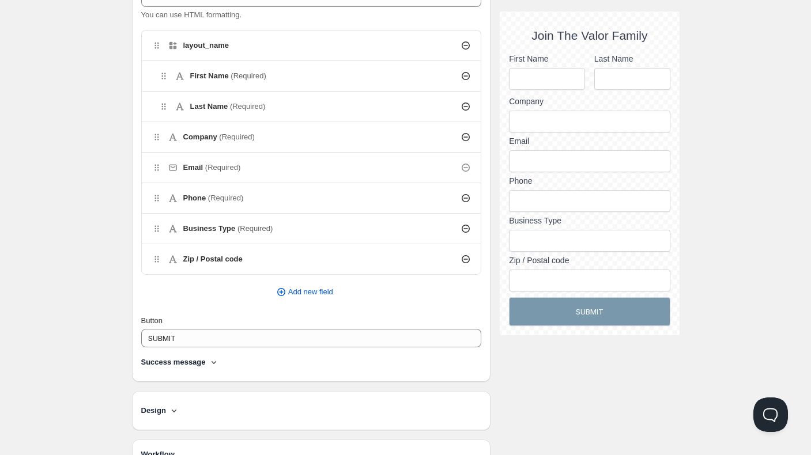
scroll to position [277, 0]
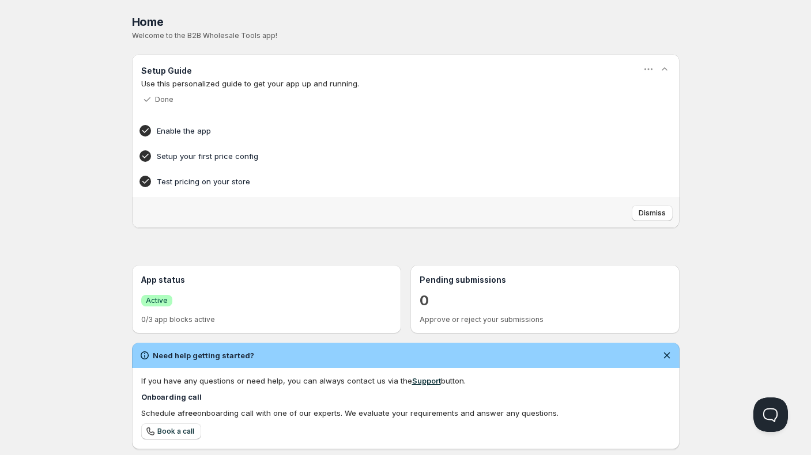
click at [27, 371] on div "Home Pricing Price lists Forms Submissions Settings Features Plans Home. This p…" at bounding box center [405, 329] width 811 height 659
